Goal: Complete application form: Complete application form

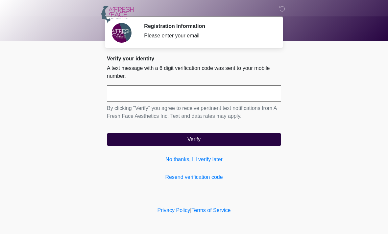
click at [175, 92] on input "text" at bounding box center [194, 93] width 174 height 16
click at [206, 35] on div "Please enter your email" at bounding box center [207, 36] width 127 height 8
click at [229, 26] on div at bounding box center [188, 15] width 197 height 30
click at [212, 179] on link "Resend verification code" at bounding box center [194, 178] width 174 height 8
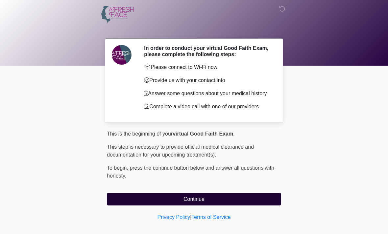
click at [203, 206] on button "Continue" at bounding box center [194, 199] width 174 height 12
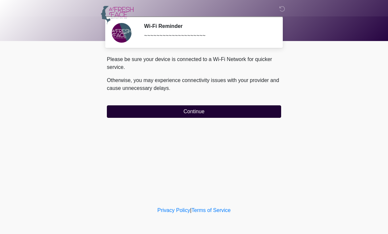
click at [221, 109] on button "Continue" at bounding box center [194, 112] width 174 height 12
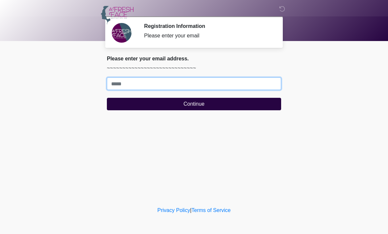
click at [203, 83] on input "Where should we email your treatment plan?" at bounding box center [194, 84] width 174 height 12
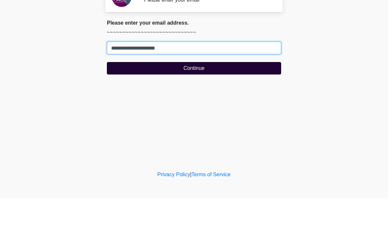
type input "**********"
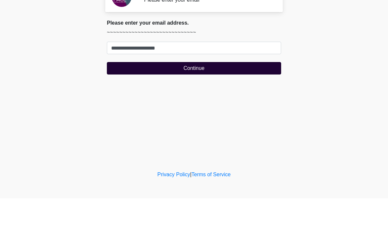
click at [205, 98] on button "Continue" at bounding box center [194, 104] width 174 height 12
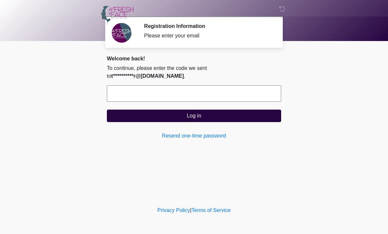
click at [216, 94] on input "text" at bounding box center [194, 93] width 174 height 16
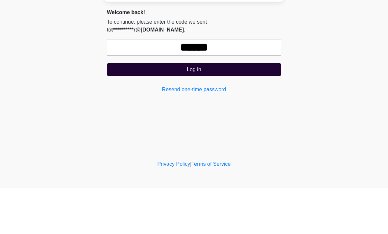
type input "******"
click at [261, 110] on button "Log in" at bounding box center [194, 116] width 174 height 12
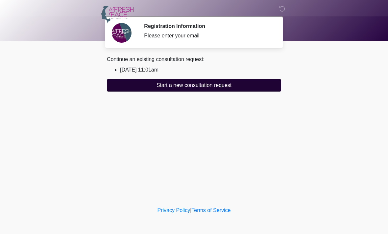
click at [240, 86] on button "Start a new consultation request" at bounding box center [194, 85] width 174 height 12
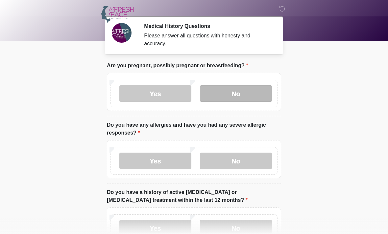
click at [257, 92] on label "No" at bounding box center [236, 93] width 72 height 16
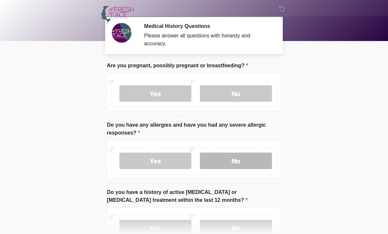
click at [244, 161] on label "No" at bounding box center [236, 161] width 72 height 16
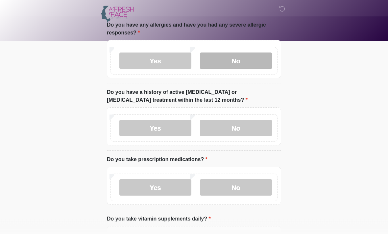
scroll to position [105, 0]
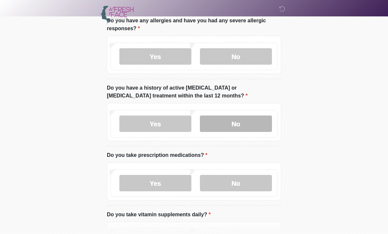
click at [261, 126] on label "No" at bounding box center [236, 124] width 72 height 16
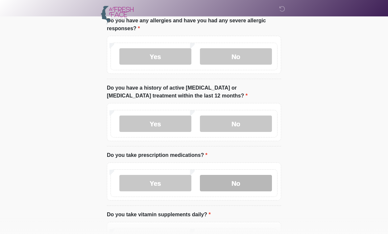
click at [255, 182] on label "No" at bounding box center [236, 183] width 72 height 16
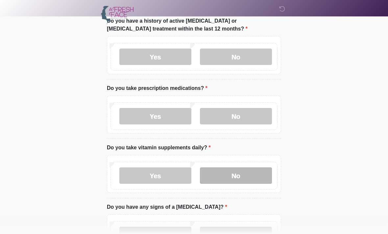
click at [252, 177] on label "No" at bounding box center [236, 176] width 72 height 16
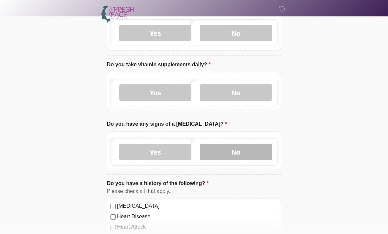
click at [255, 153] on label "No" at bounding box center [236, 152] width 72 height 16
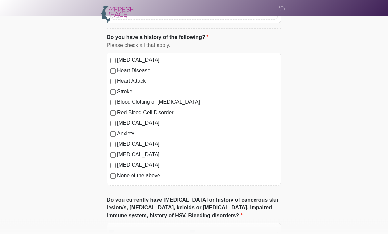
scroll to position [401, 0]
click at [159, 178] on label "None of the above" at bounding box center [197, 176] width 160 height 8
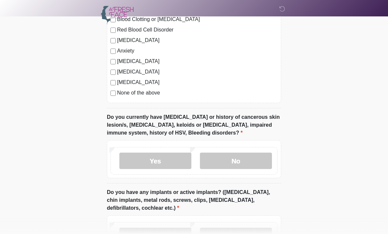
scroll to position [486, 0]
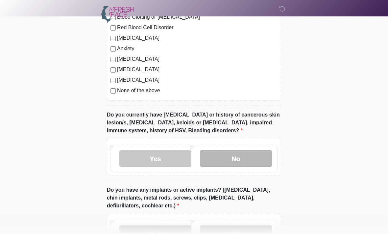
click at [259, 161] on label "No" at bounding box center [236, 159] width 72 height 16
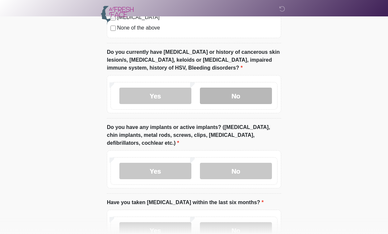
scroll to position [553, 0]
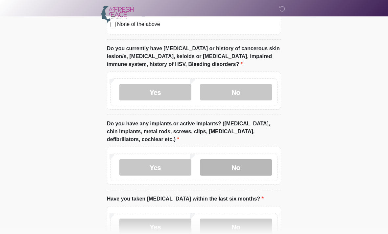
click at [256, 169] on label "No" at bounding box center [236, 167] width 72 height 16
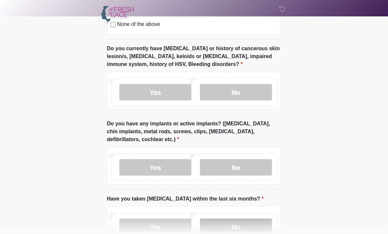
click at [261, 225] on label "No" at bounding box center [236, 227] width 72 height 16
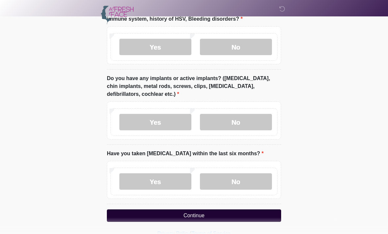
click at [264, 217] on button "Continue" at bounding box center [194, 216] width 174 height 12
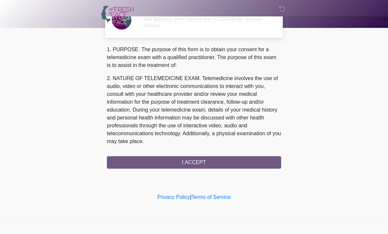
scroll to position [0, 0]
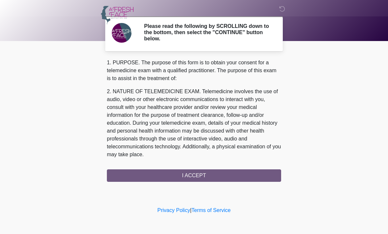
click at [263, 178] on div "1. PURPOSE. The purpose of this form is to obtain your consent for a telemedici…" at bounding box center [194, 120] width 174 height 123
click at [270, 170] on div "1. PURPOSE. The purpose of this form is to obtain your consent for a telemedici…" at bounding box center [194, 120] width 174 height 123
click at [269, 179] on div "1. PURPOSE. The purpose of this form is to obtain your consent for a telemedici…" at bounding box center [194, 120] width 174 height 123
click at [260, 176] on div "1. PURPOSE. The purpose of this form is to obtain your consent for a telemedici…" at bounding box center [194, 120] width 174 height 123
click at [228, 178] on div "1. PURPOSE. The purpose of this form is to obtain your consent for a telemedici…" at bounding box center [194, 120] width 174 height 123
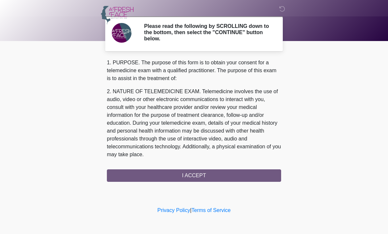
click at [223, 173] on div "1. PURPOSE. The purpose of this form is to obtain your consent for a telemedici…" at bounding box center [194, 120] width 174 height 123
click at [223, 169] on div "1. PURPOSE. The purpose of this form is to obtain your consent for a telemedici…" at bounding box center [194, 120] width 174 height 123
click at [218, 176] on div "1. PURPOSE. The purpose of this form is to obtain your consent for a telemedici…" at bounding box center [194, 120] width 174 height 123
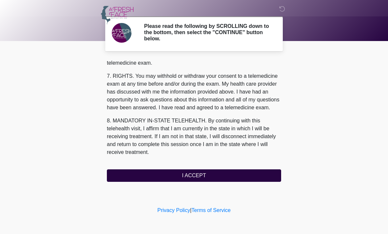
scroll to position [294, 0]
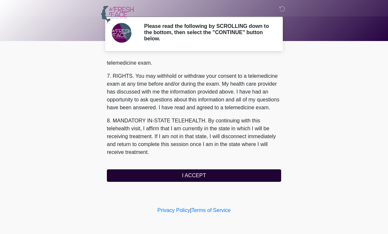
click at [252, 171] on button "I ACCEPT" at bounding box center [194, 176] width 174 height 12
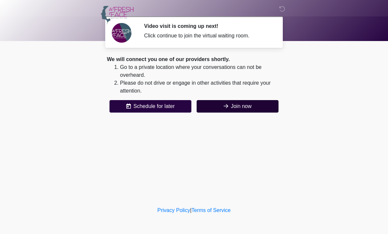
click at [254, 107] on button "Join now" at bounding box center [238, 106] width 82 height 12
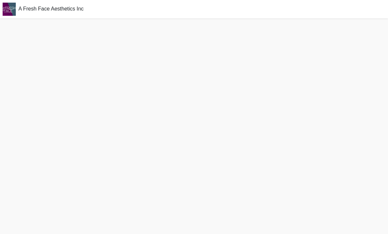
scroll to position [2, 0]
